Goal: Find contact information: Find contact information

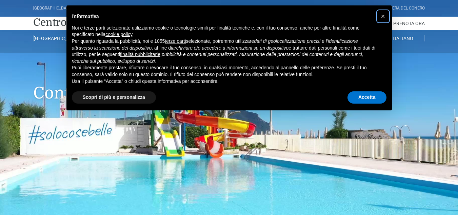
click at [383, 18] on span "×" at bounding box center [383, 16] width 4 height 7
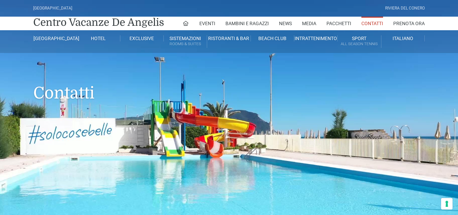
click at [374, 25] on link "Contatti" at bounding box center [373, 24] width 22 height 14
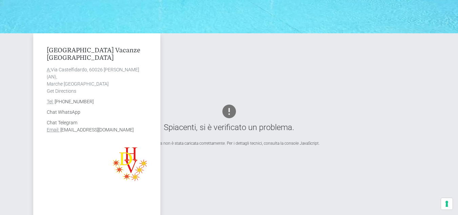
scroll to position [237, 0]
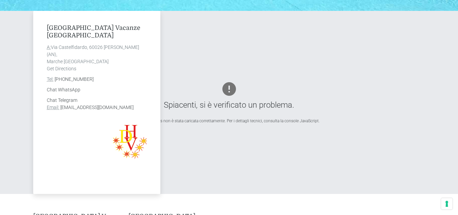
scroll to position [237, 0]
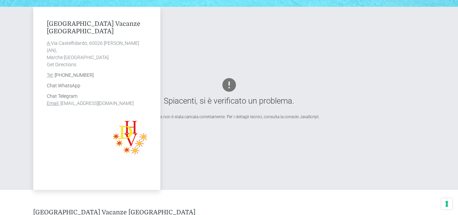
drag, startPoint x: 145, startPoint y: 104, endPoint x: 61, endPoint y: 105, distance: 84.1
click at [61, 105] on address "Chat Telegram Email: info@villaggiocentrovacanzedeangelis.it" at bounding box center [97, 100] width 100 height 14
copy link "info@villaggiocentrovacanzedeangelis.it"
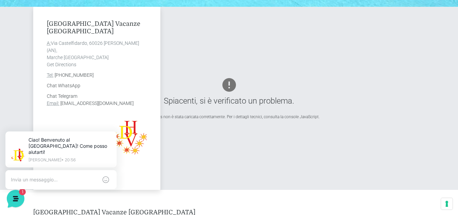
scroll to position [0, 0]
copy link "info@villaggiocentrovacanzedeangelis.it"
